Goal: Task Accomplishment & Management: Use online tool/utility

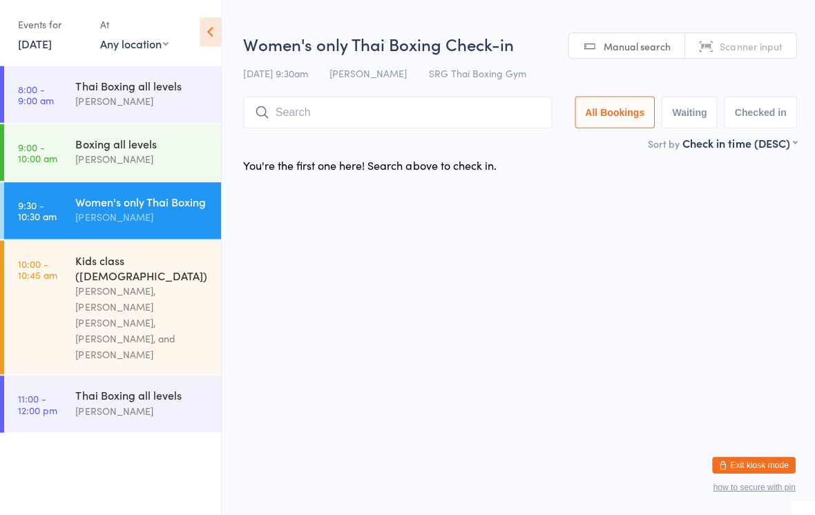
click at [439, 115] on input "search" at bounding box center [395, 114] width 307 height 32
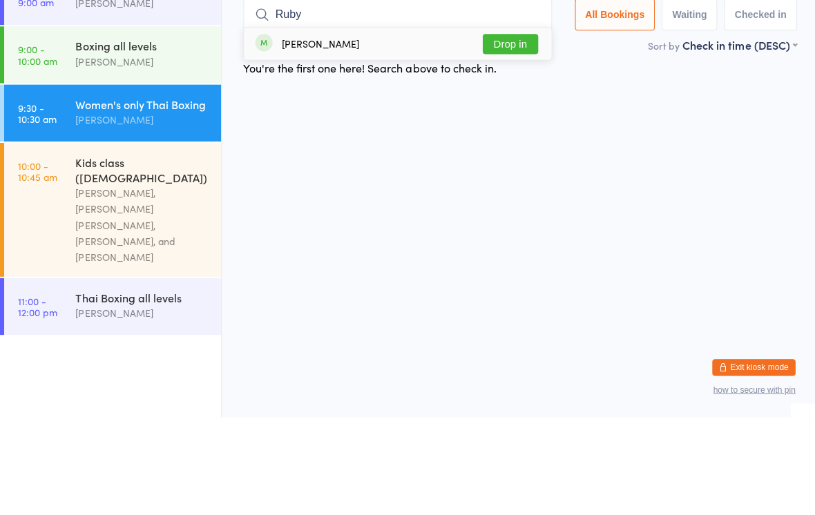
type input "Ruby"
click at [526, 133] on button "Drop in" at bounding box center [508, 143] width 55 height 20
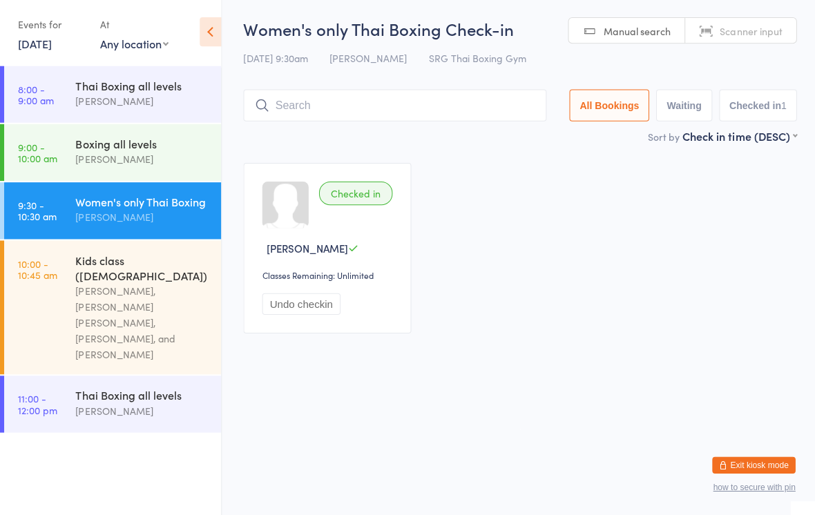
click at [453, 99] on input "search" at bounding box center [393, 107] width 302 height 32
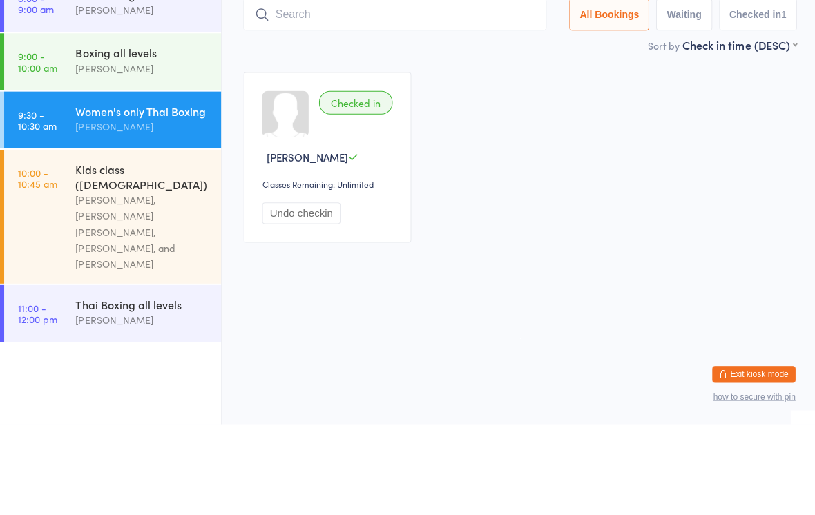
click at [127, 284] on div "[PERSON_NAME], [PERSON_NAME] [PERSON_NAME], [PERSON_NAME], and [PERSON_NAME]" at bounding box center [141, 323] width 133 height 79
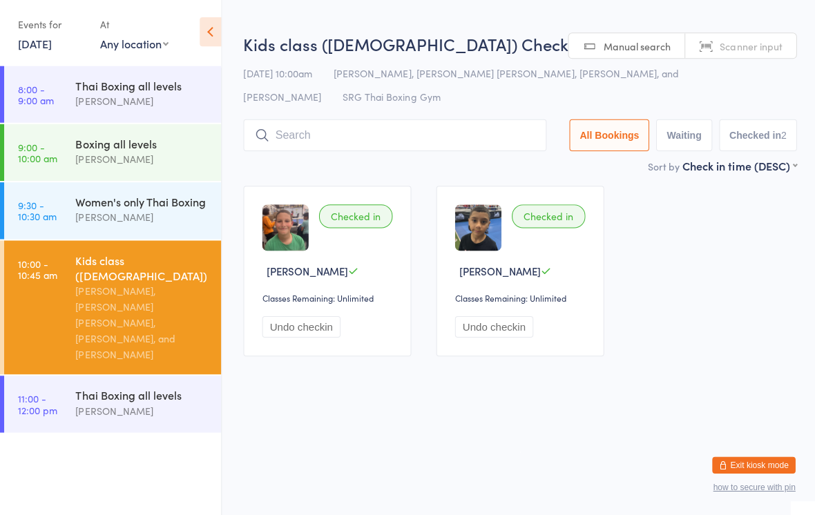
click at [361, 143] on input "search" at bounding box center [393, 137] width 302 height 32
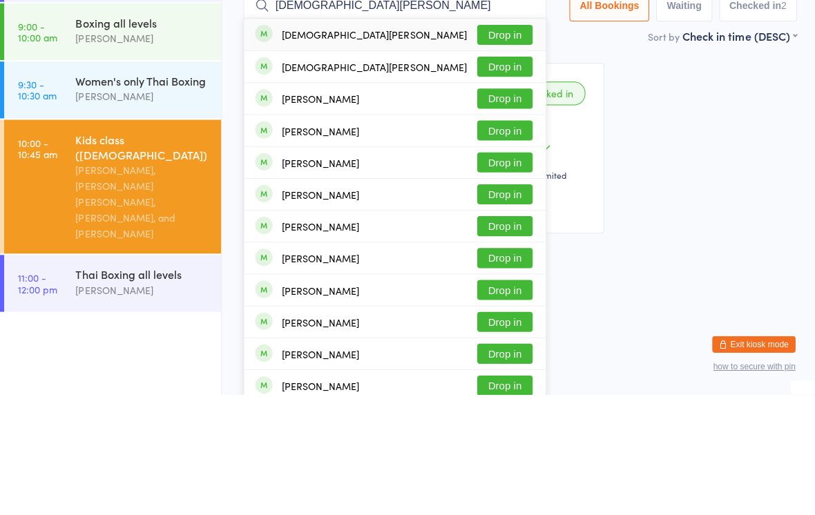
type input "[DEMOGRAPHIC_DATA][PERSON_NAME]"
click at [512, 147] on button "Drop in" at bounding box center [502, 157] width 55 height 20
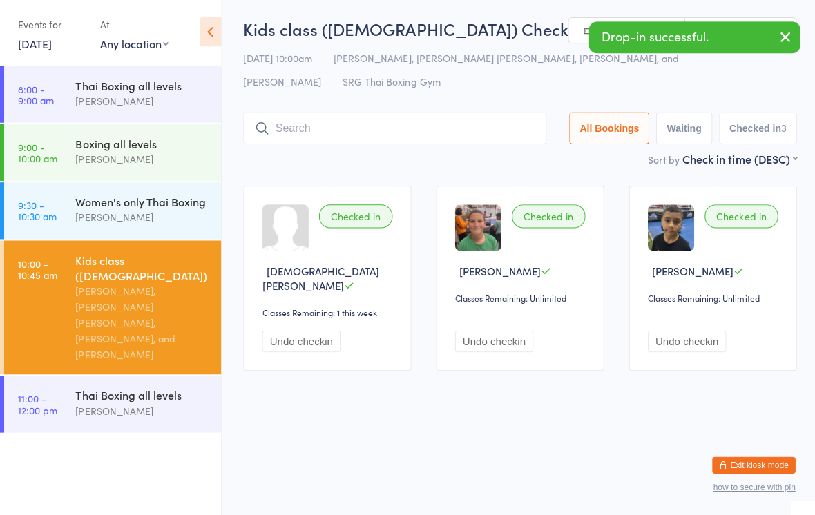
click at [385, 126] on input "search" at bounding box center [393, 130] width 302 height 32
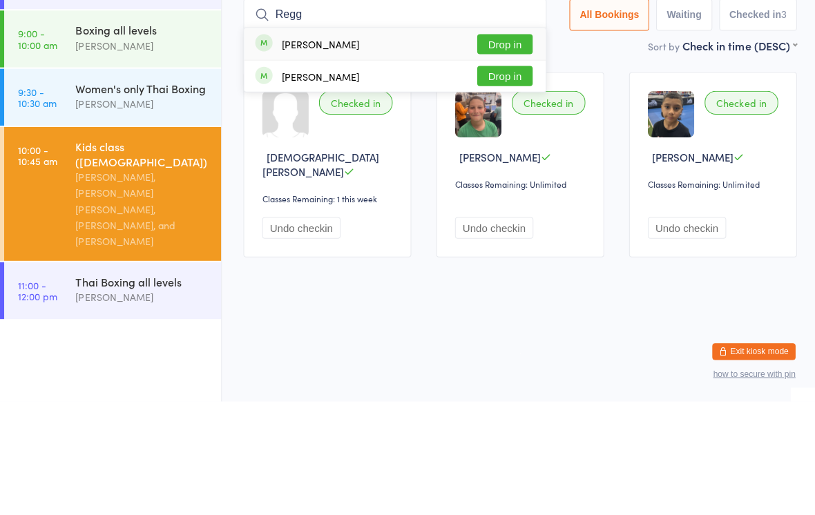
type input "Regg"
click at [484, 149] on button "Drop in" at bounding box center [502, 159] width 55 height 20
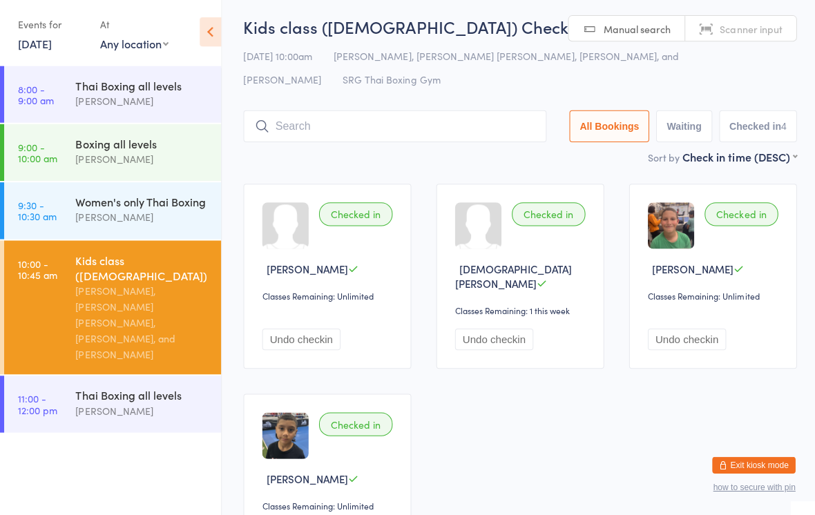
click at [76, 220] on div "[PERSON_NAME]" at bounding box center [141, 219] width 133 height 16
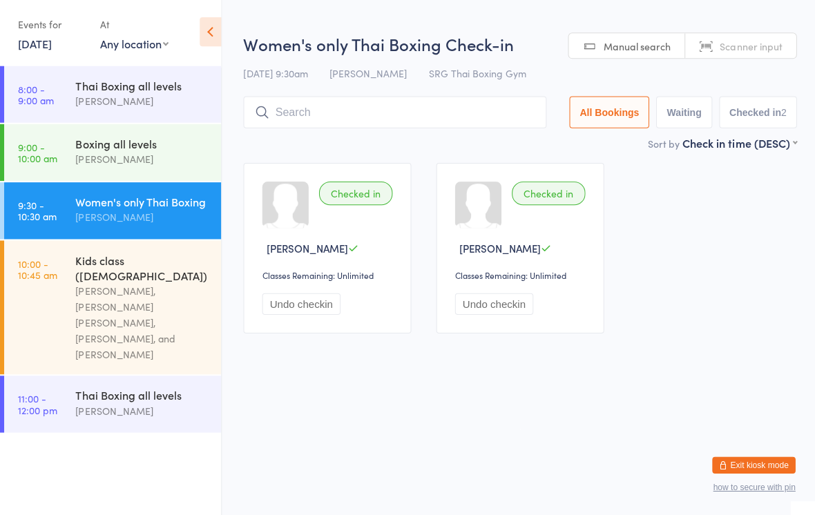
click at [289, 127] on input "search" at bounding box center [393, 114] width 302 height 32
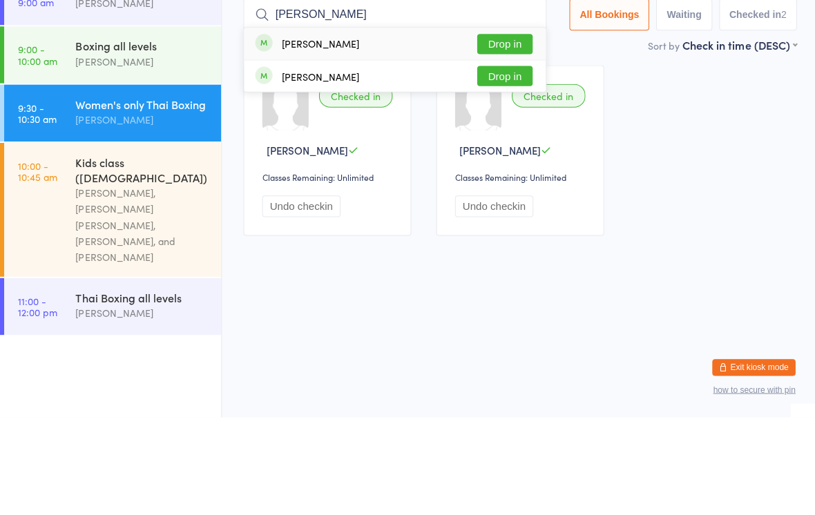
type input "[PERSON_NAME]"
click at [517, 133] on button "Drop in" at bounding box center [502, 143] width 55 height 20
